Goal: Information Seeking & Learning: Learn about a topic

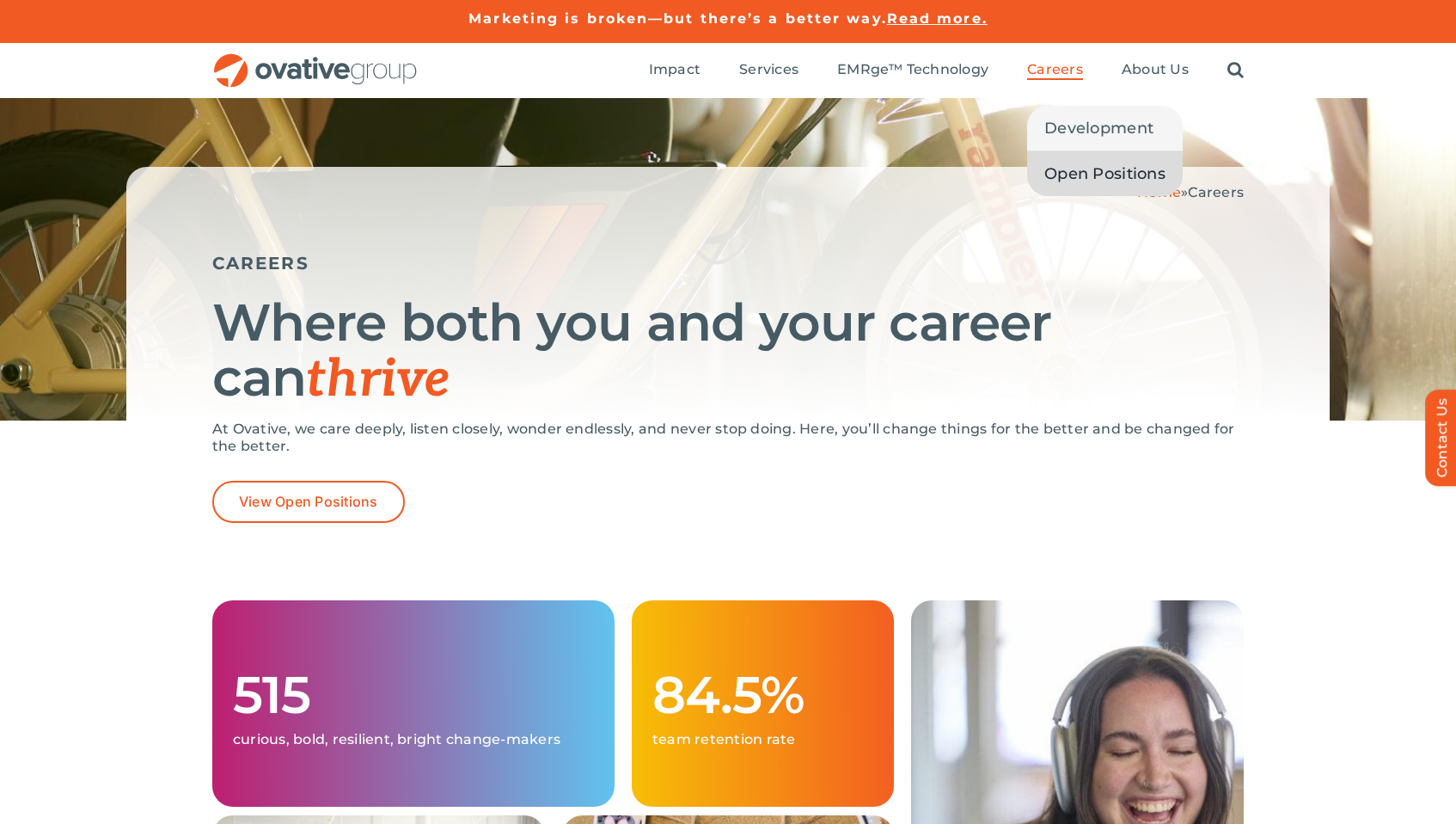
click at [1084, 184] on span "Open Positions" at bounding box center [1105, 174] width 121 height 24
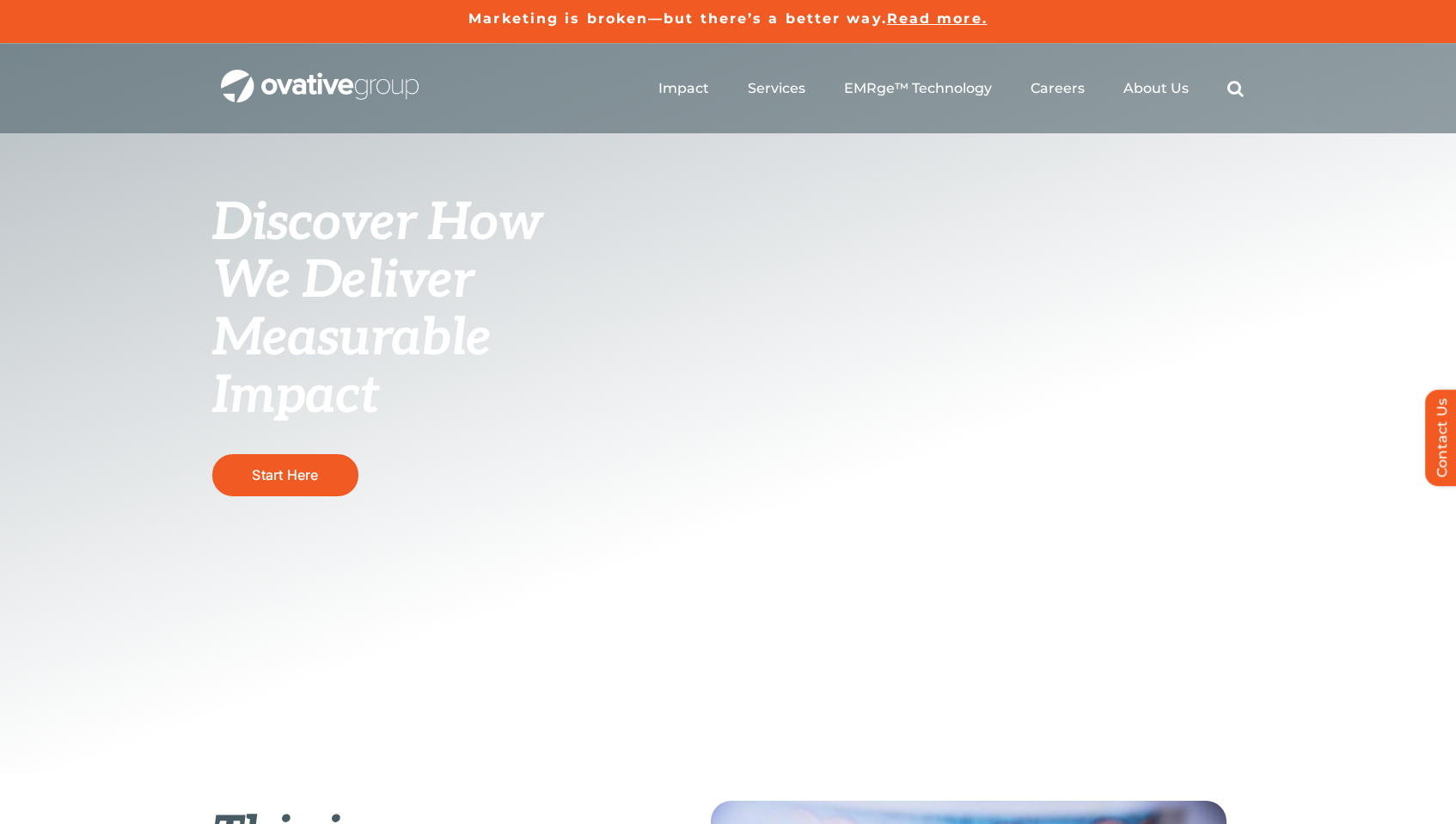
click at [330, 86] on img "OG_Full_horizontal_WHT" at bounding box center [320, 87] width 197 height 34
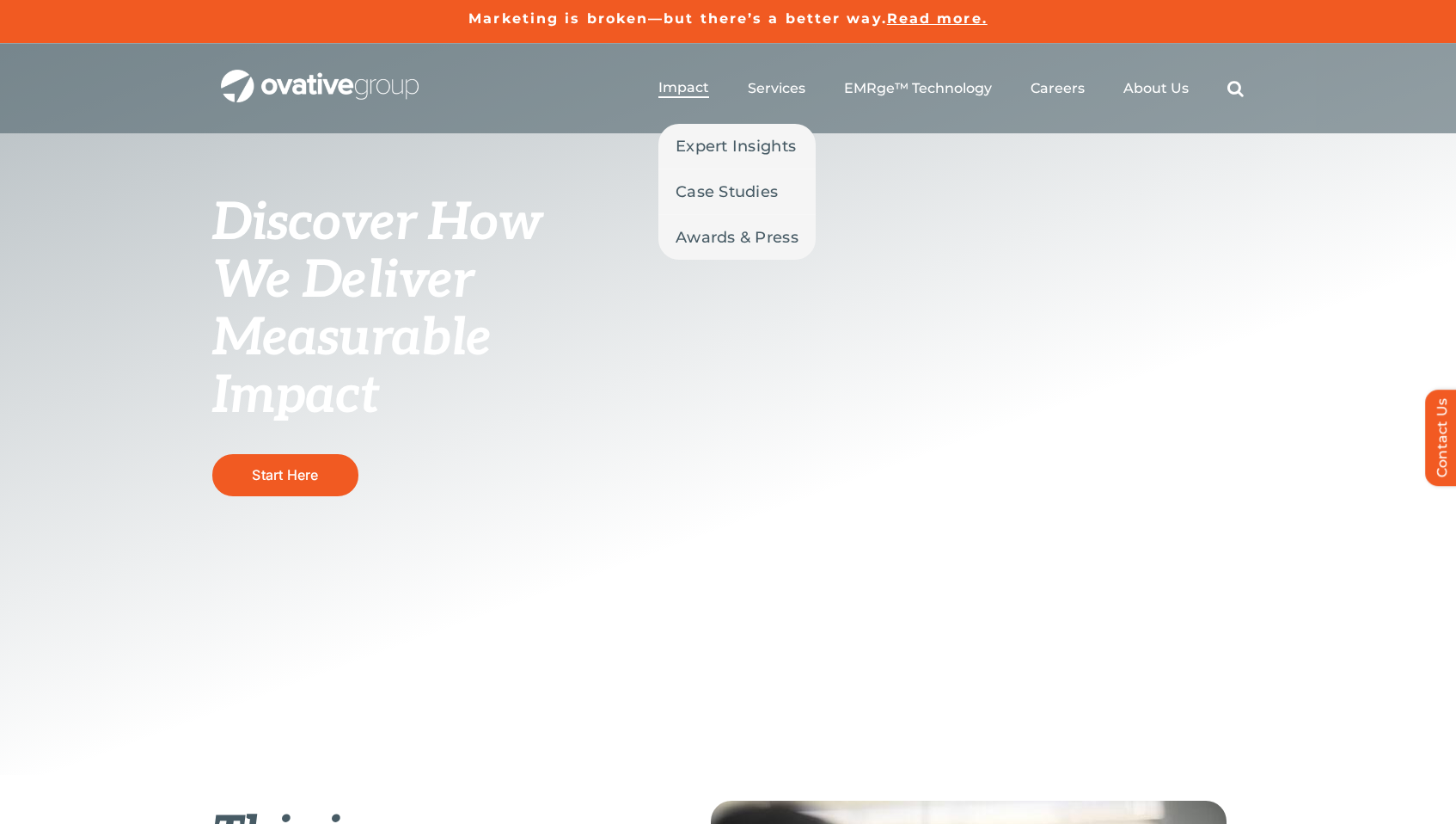
click at [697, 94] on span "Impact" at bounding box center [683, 87] width 50 height 17
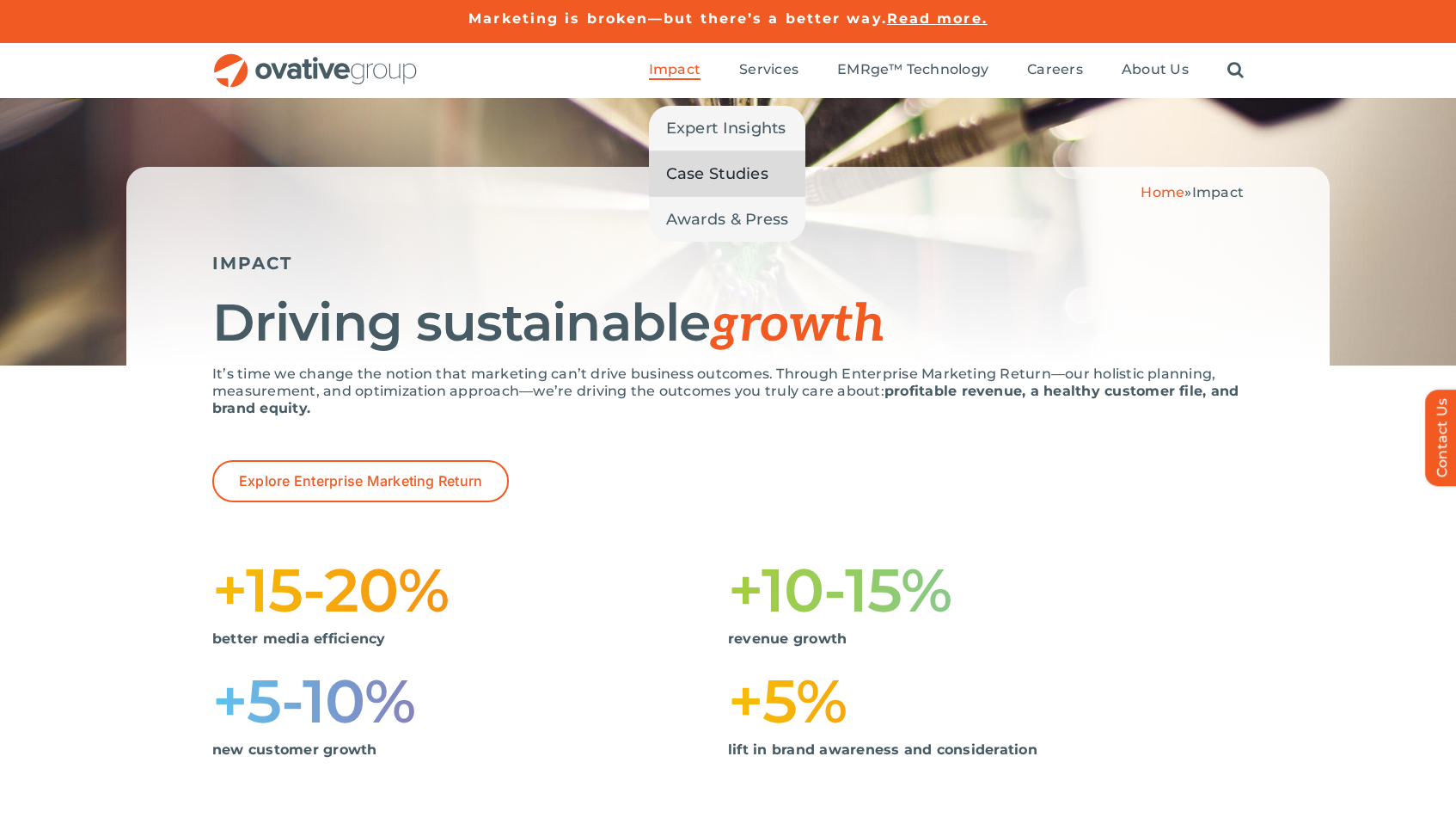
click at [697, 183] on span "Case Studies" at bounding box center [717, 174] width 103 height 24
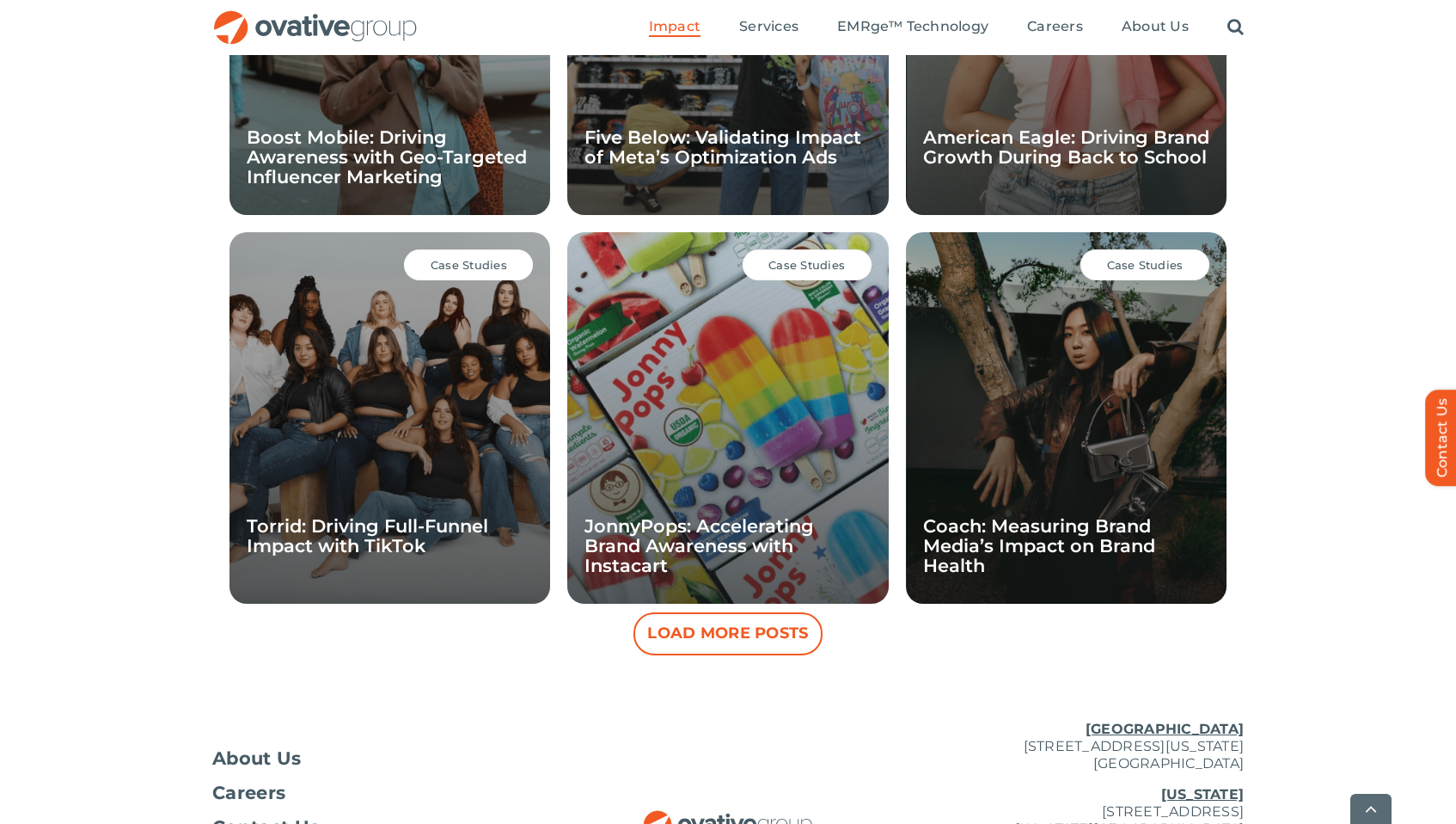
scroll to position [1431, 0]
click at [772, 423] on div "Case Studies JonnyPops: Accelerating Brand Awareness with Instacart" at bounding box center [727, 416] width 321 height 371
click at [744, 623] on button "Load More Posts" at bounding box center [728, 633] width 189 height 43
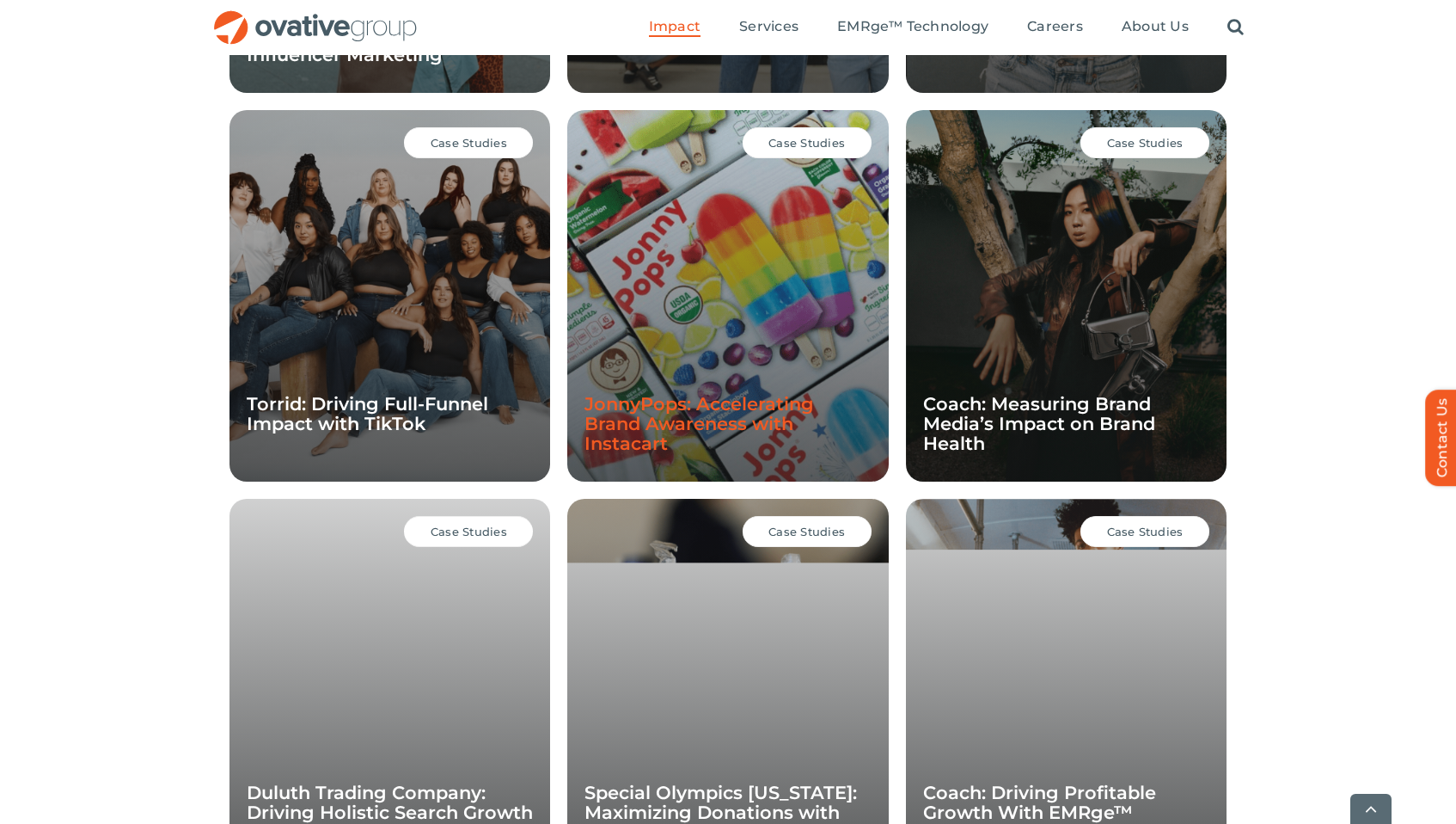
scroll to position [1586, 0]
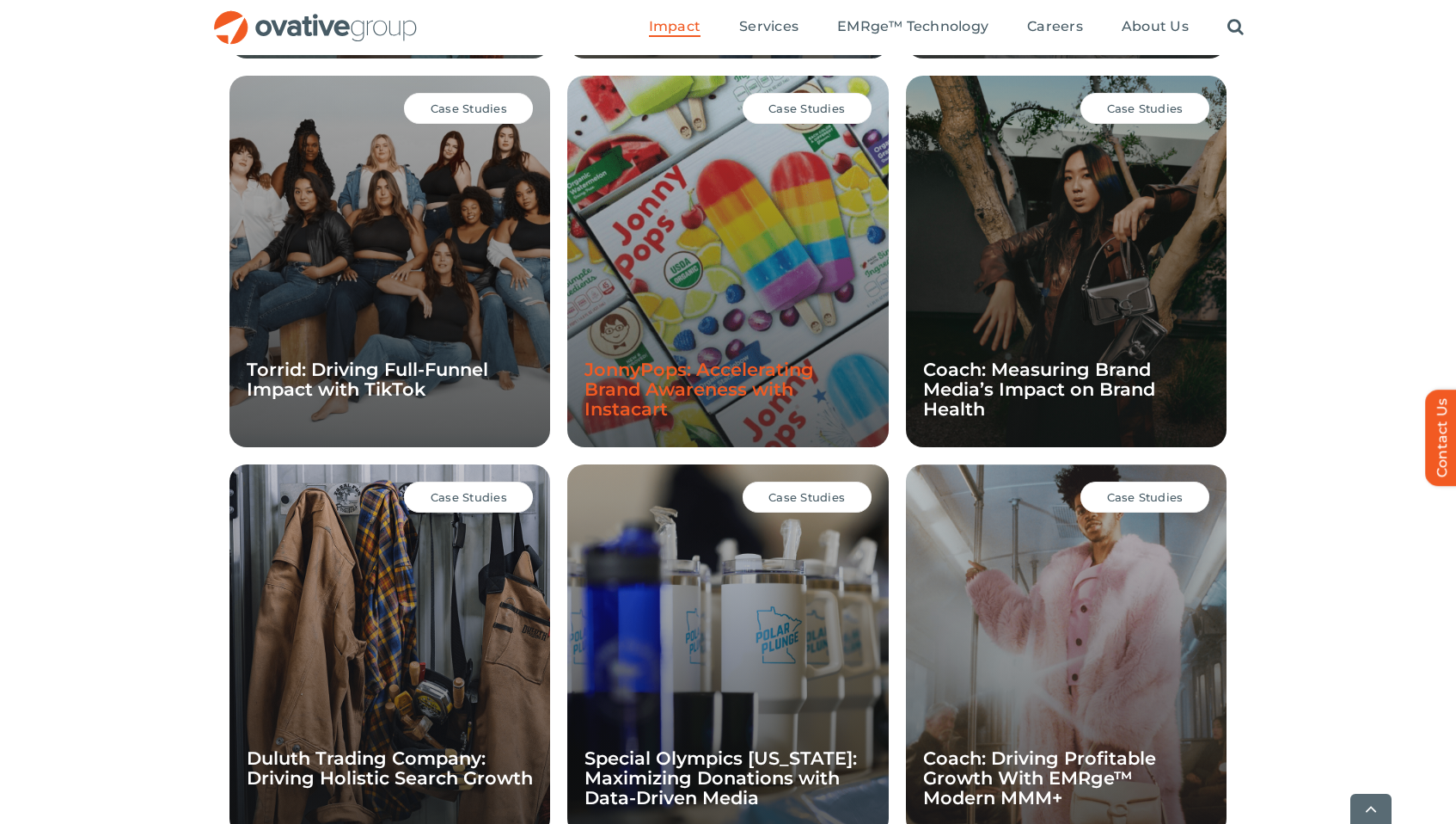
click at [766, 372] on link "JonnyPops: Accelerating Brand Awareness with Instacart" at bounding box center [698, 389] width 230 height 61
